Goal: Transaction & Acquisition: Register for event/course

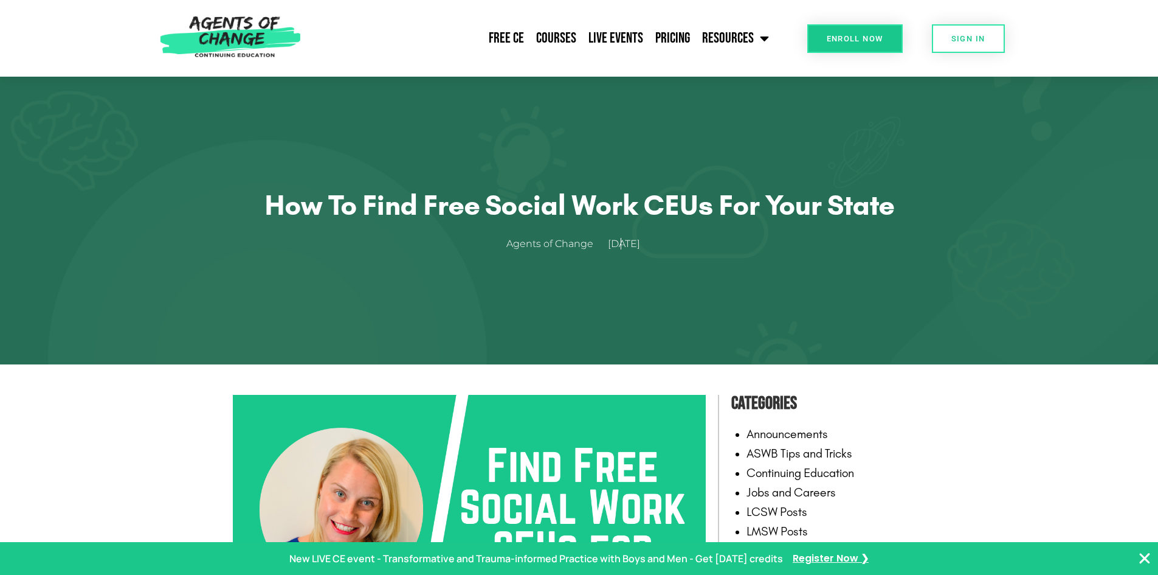
click at [641, 221] on h1 "How to Find Free Social Work CEUs for Your State" at bounding box center [579, 205] width 632 height 34
click at [630, 235] on span "September 10, 2023" at bounding box center [624, 244] width 32 height 18
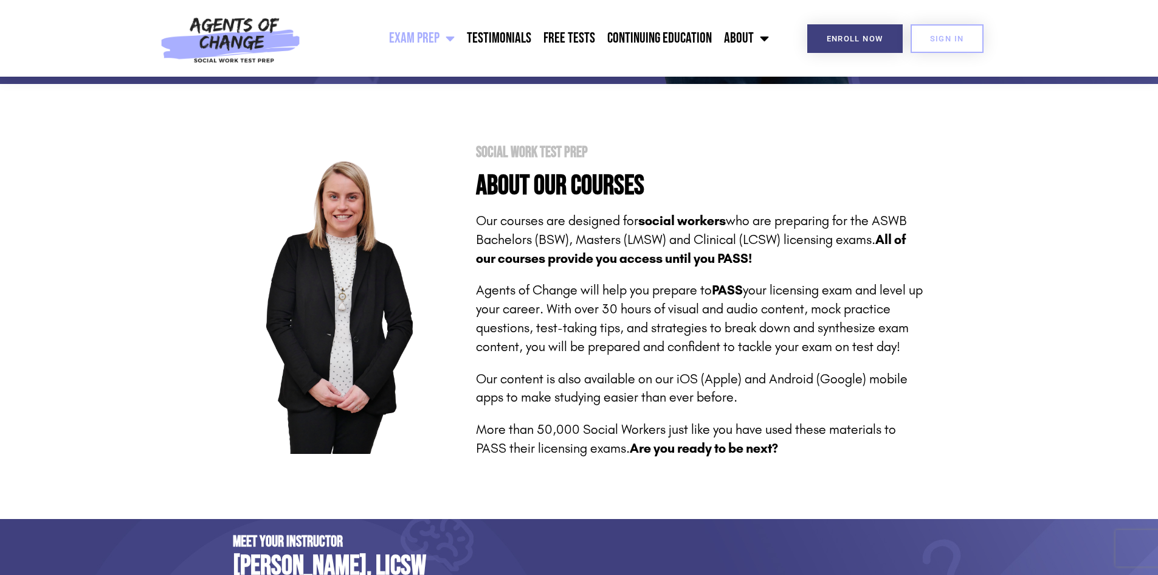
scroll to position [365, 0]
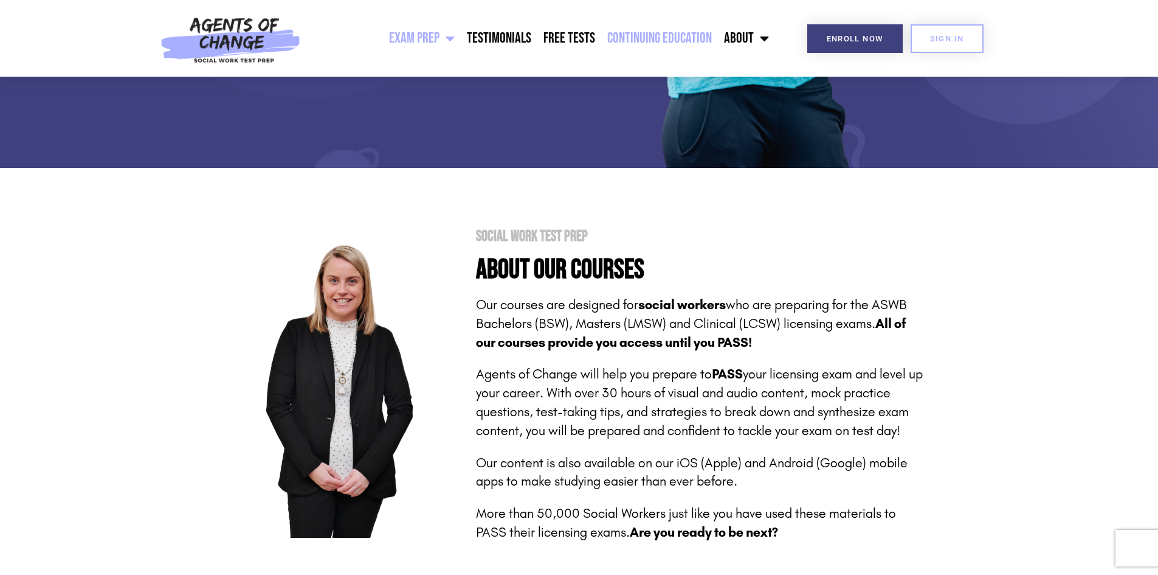
click at [658, 35] on link "Continuing Education" at bounding box center [659, 38] width 117 height 30
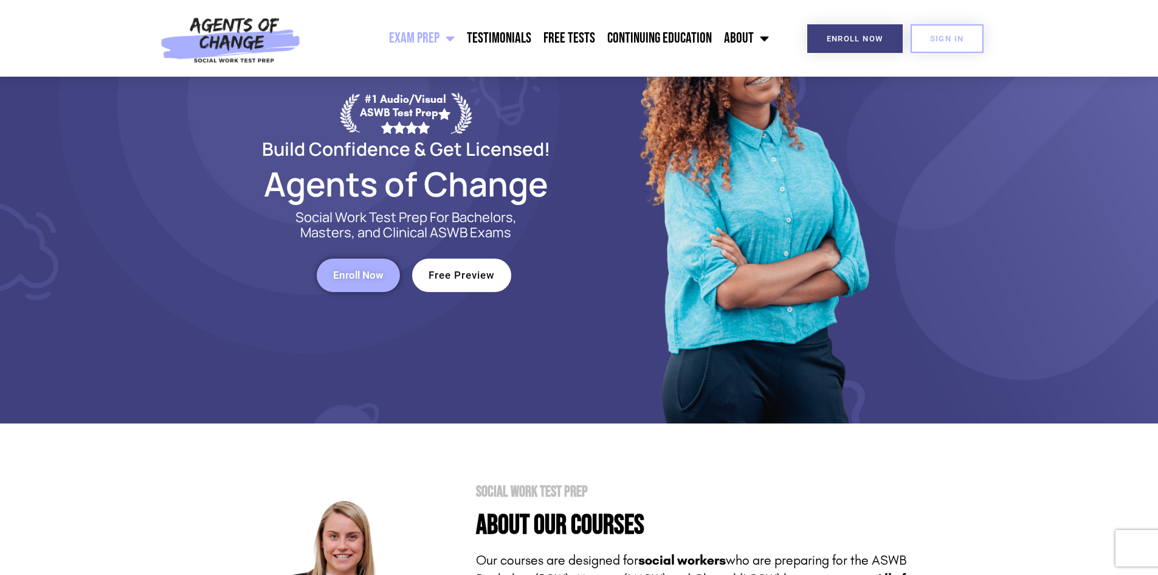
scroll to position [0, 0]
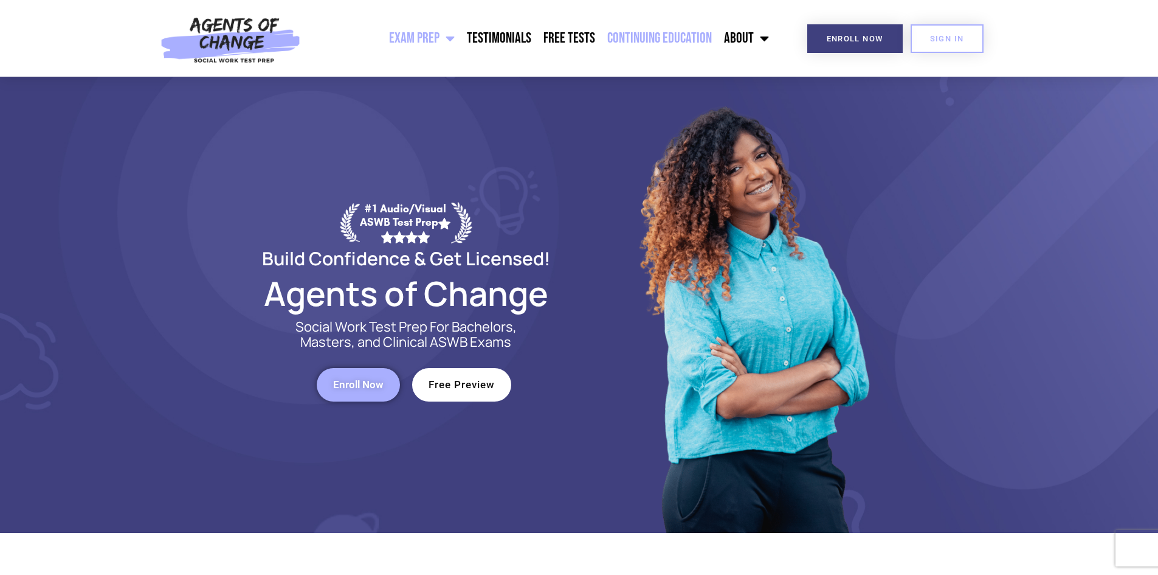
click at [684, 41] on link "Continuing Education" at bounding box center [659, 38] width 117 height 30
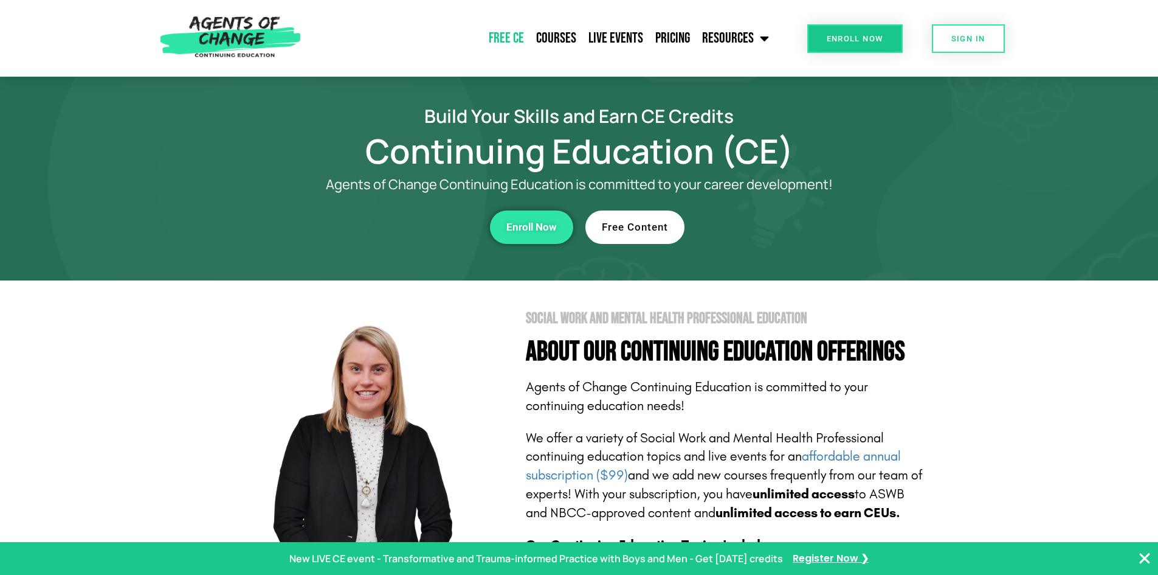
click at [520, 33] on link "Free CE" at bounding box center [506, 38] width 47 height 30
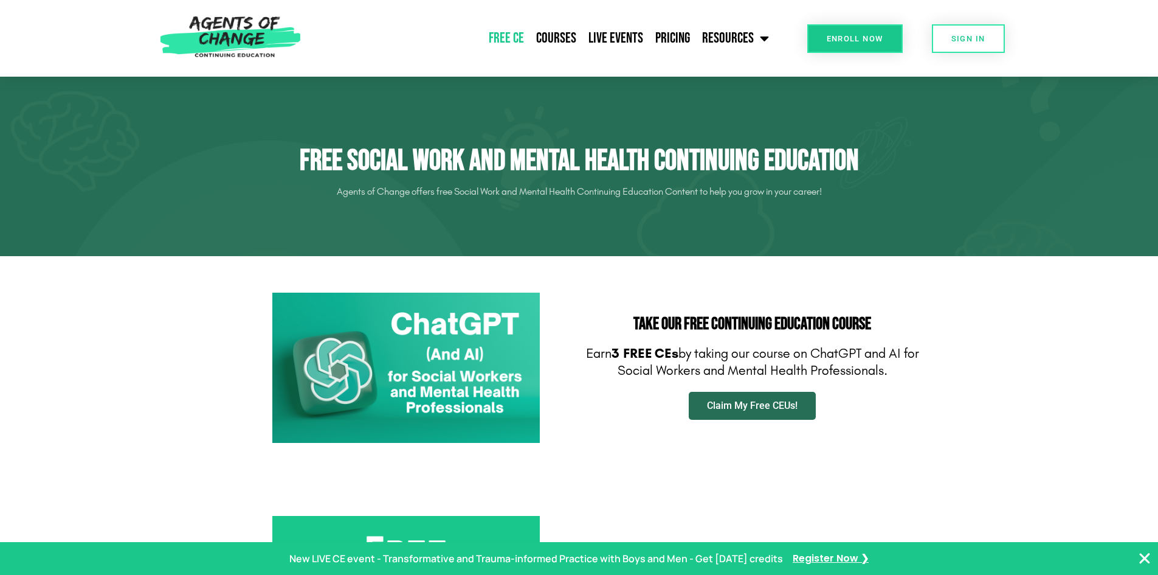
click at [719, 409] on span "Claim My Free CEUs!" at bounding box center [752, 406] width 91 height 10
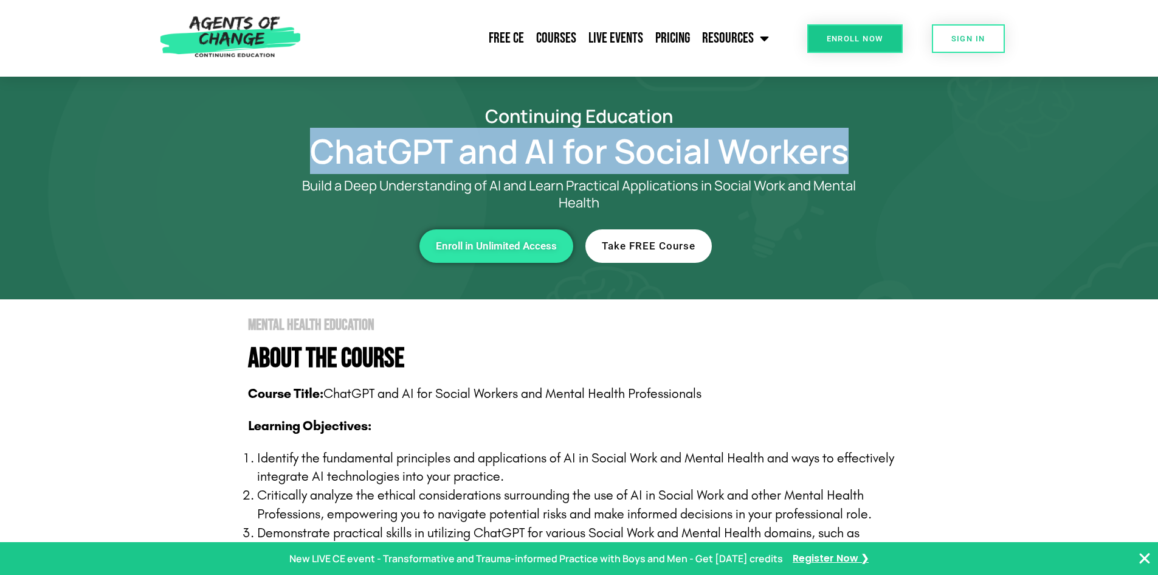
drag, startPoint x: 291, startPoint y: 142, endPoint x: 834, endPoint y: 151, distance: 543.8
click at [846, 151] on h1 "ChatGPT and AI for Social Workers" at bounding box center [579, 151] width 693 height 28
copy h1 "ChatGPT and AI for Social Workers"
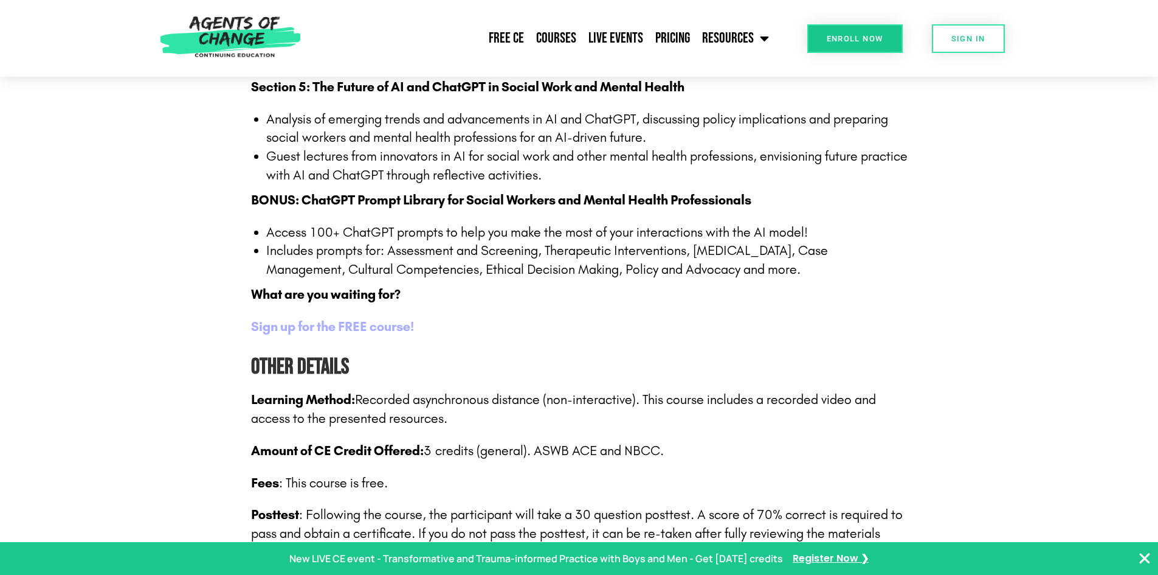
scroll to position [1520, 0]
click at [373, 328] on b "Sign up for the FREE course!" at bounding box center [332, 328] width 163 height 16
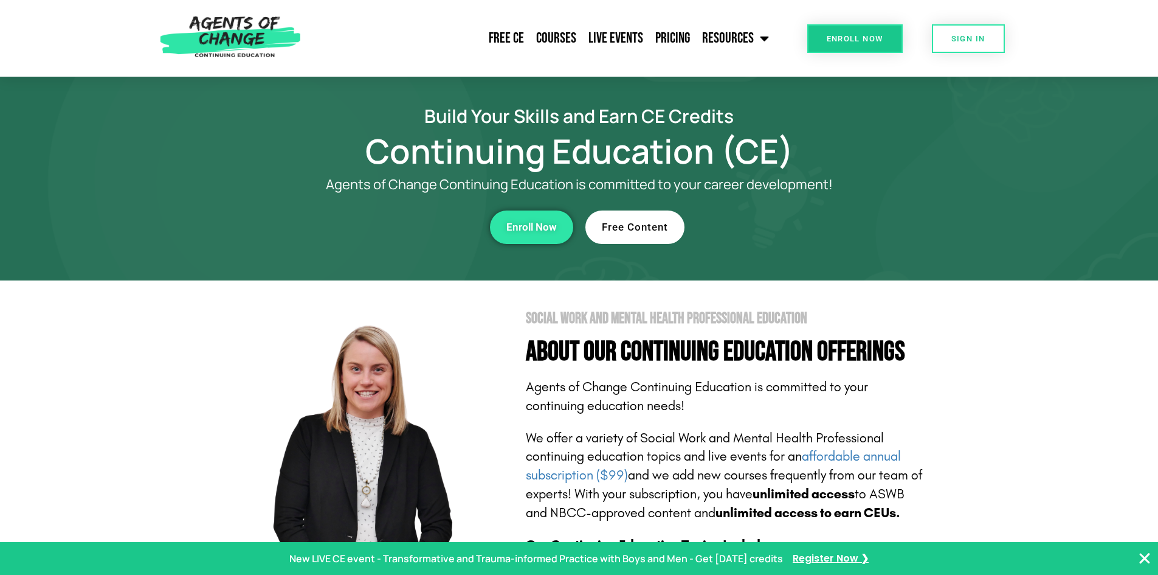
click at [618, 232] on span "Free Content" at bounding box center [635, 227] width 66 height 10
